Goal: Entertainment & Leisure: Consume media (video, audio)

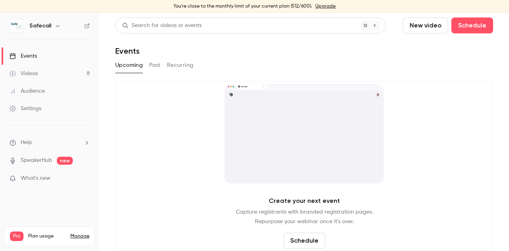
click at [155, 67] on button "Past" at bounding box center [155, 65] width 12 height 13
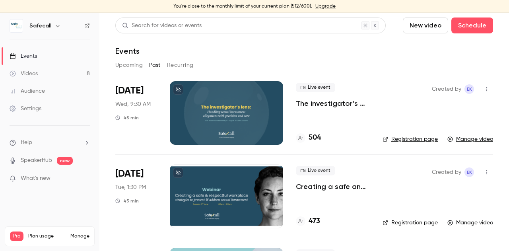
click at [216, 120] on div at bounding box center [226, 113] width 113 height 64
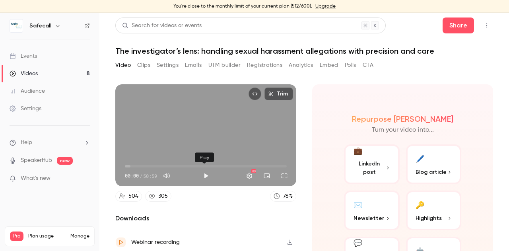
click at [201, 173] on button "Play" at bounding box center [206, 176] width 16 height 16
click at [282, 172] on button "Full screen" at bounding box center [284, 176] width 16 height 16
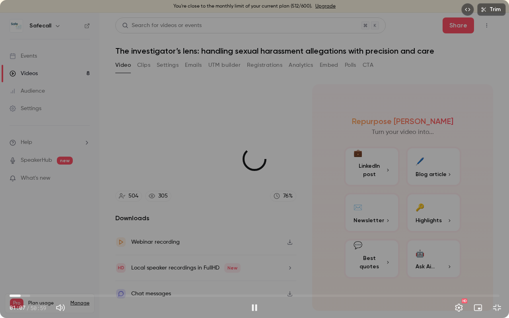
drag, startPoint x: 12, startPoint y: 296, endPoint x: 21, endPoint y: 294, distance: 9.3
click at [21, 250] on span "01:09" at bounding box center [20, 295] width 2 height 2
drag, startPoint x: 21, startPoint y: 294, endPoint x: 48, endPoint y: 298, distance: 27.3
click at [48, 250] on span "04:01" at bounding box center [48, 295] width 2 height 2
type input "*****"
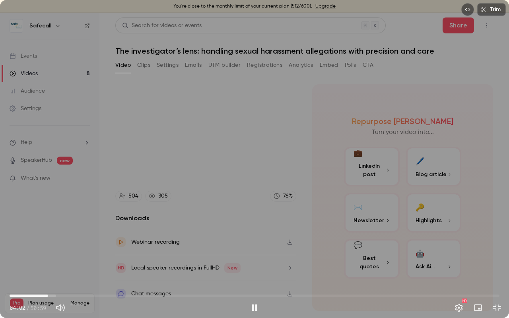
click at [19, 2] on div "Trim 04:02 04:02 / 50:59 HD" at bounding box center [254, 159] width 509 height 318
